Goal: Navigation & Orientation: Find specific page/section

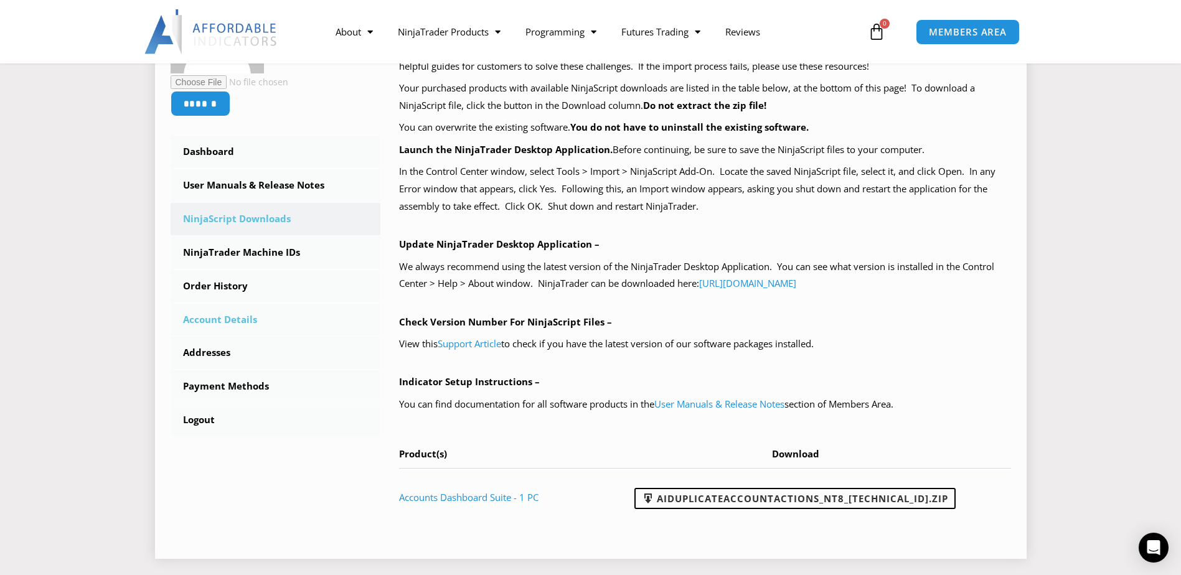
scroll to position [249, 0]
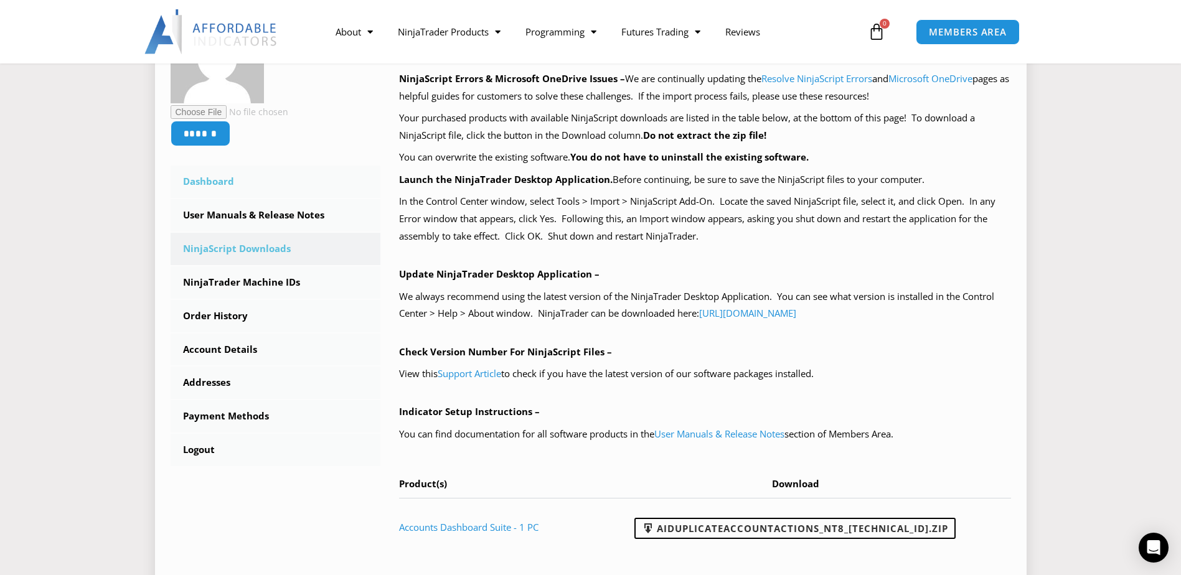
click at [342, 191] on link "Dashboard" at bounding box center [276, 182] width 210 height 32
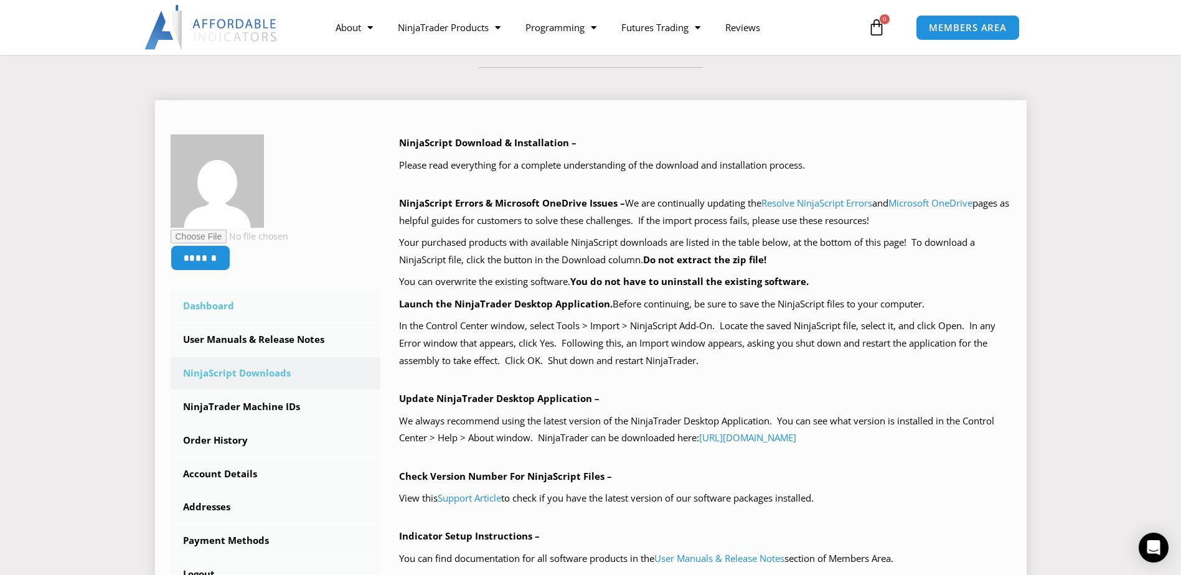
click at [304, 300] on link "Dashboard" at bounding box center [276, 306] width 210 height 32
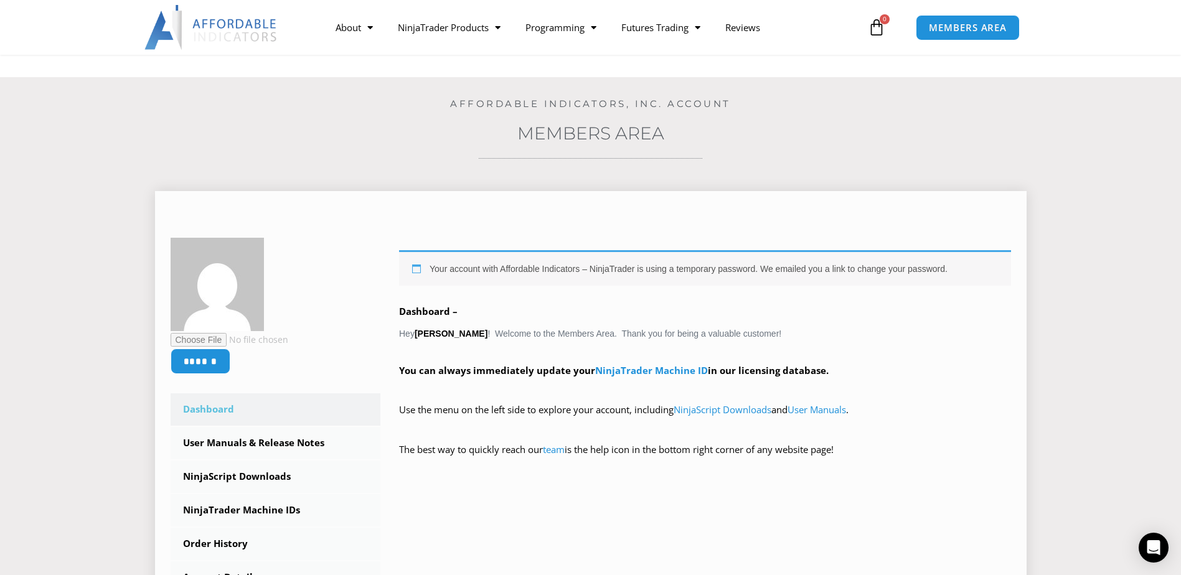
scroll to position [62, 0]
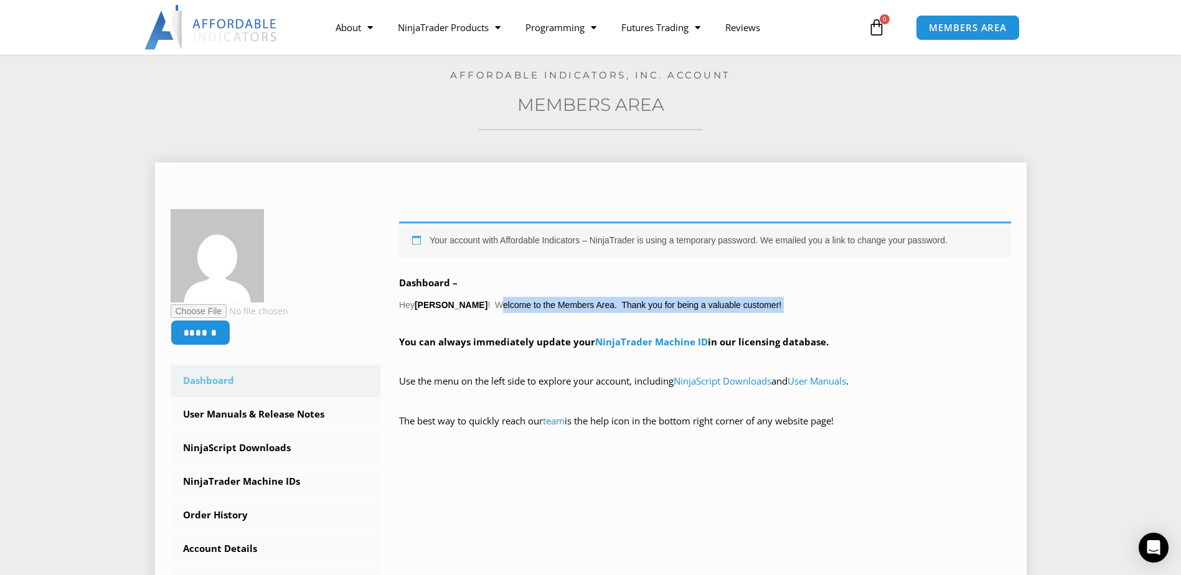
drag, startPoint x: 496, startPoint y: 306, endPoint x: 740, endPoint y: 328, distance: 245.7
click at [739, 327] on div "Your account with Affordable Indicators – NinjaTrader is using a temporary pass…" at bounding box center [705, 334] width 612 height 225
click at [844, 483] on div "****** Dashboard Subscriptions User Manuals & Release Notes NinjaScript Downloa…" at bounding box center [591, 437] width 841 height 456
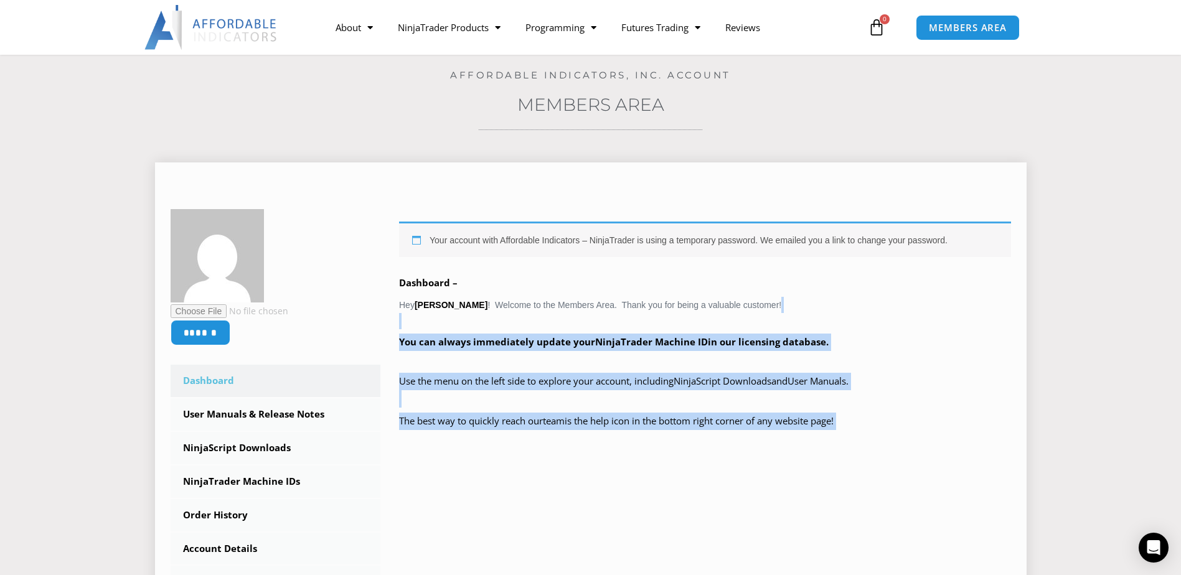
drag, startPoint x: 916, startPoint y: 466, endPoint x: 511, endPoint y: 309, distance: 434.8
click at [511, 309] on div "****** Dashboard Subscriptions User Manuals & Release Notes NinjaScript Downloa…" at bounding box center [591, 437] width 841 height 456
click at [952, 438] on p "The best way to quickly reach our team is the help icon in the bottom right cor…" at bounding box center [705, 430] width 612 height 35
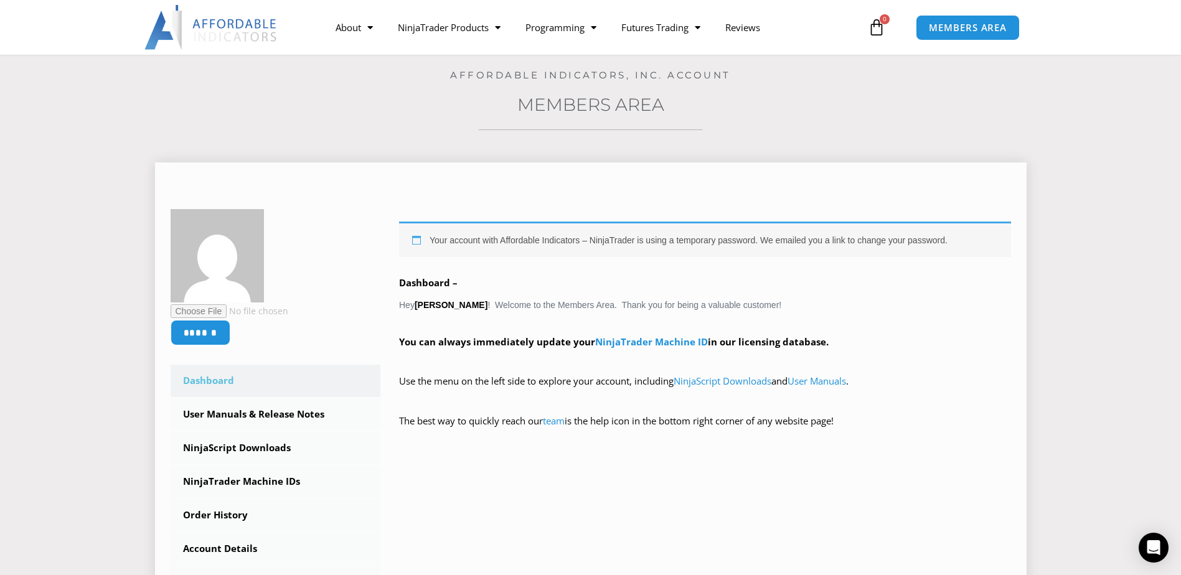
drag, startPoint x: 908, startPoint y: 415, endPoint x: 542, endPoint y: 313, distance: 379.9
click at [544, 314] on div "Your account with Affordable Indicators – NinjaTrader is using a temporary pass…" at bounding box center [705, 334] width 612 height 225
click at [977, 443] on p "The best way to quickly reach our team is the help icon in the bottom right cor…" at bounding box center [705, 430] width 612 height 35
